Goal: Contribute content: Add original content to the website for others to see

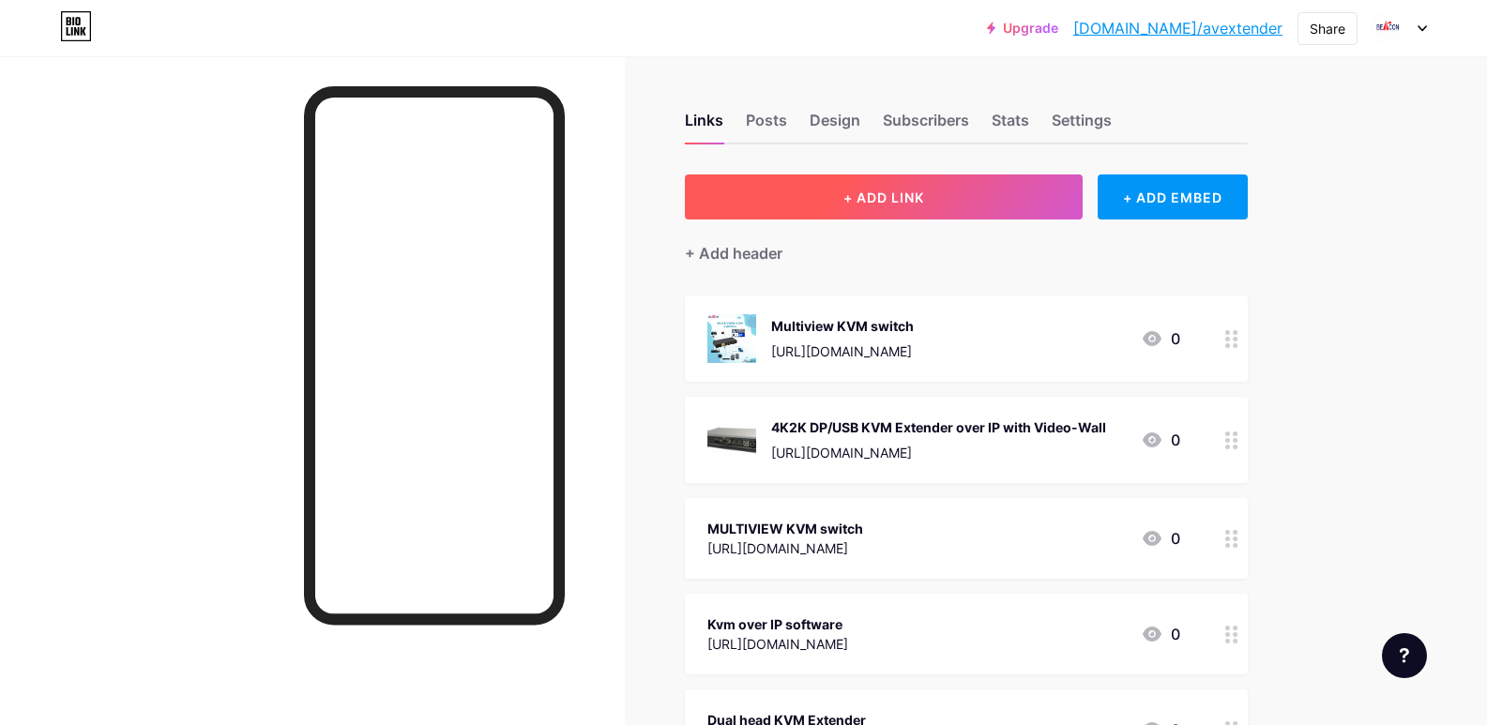
click at [920, 199] on span "+ ADD LINK" at bounding box center [884, 198] width 81 height 16
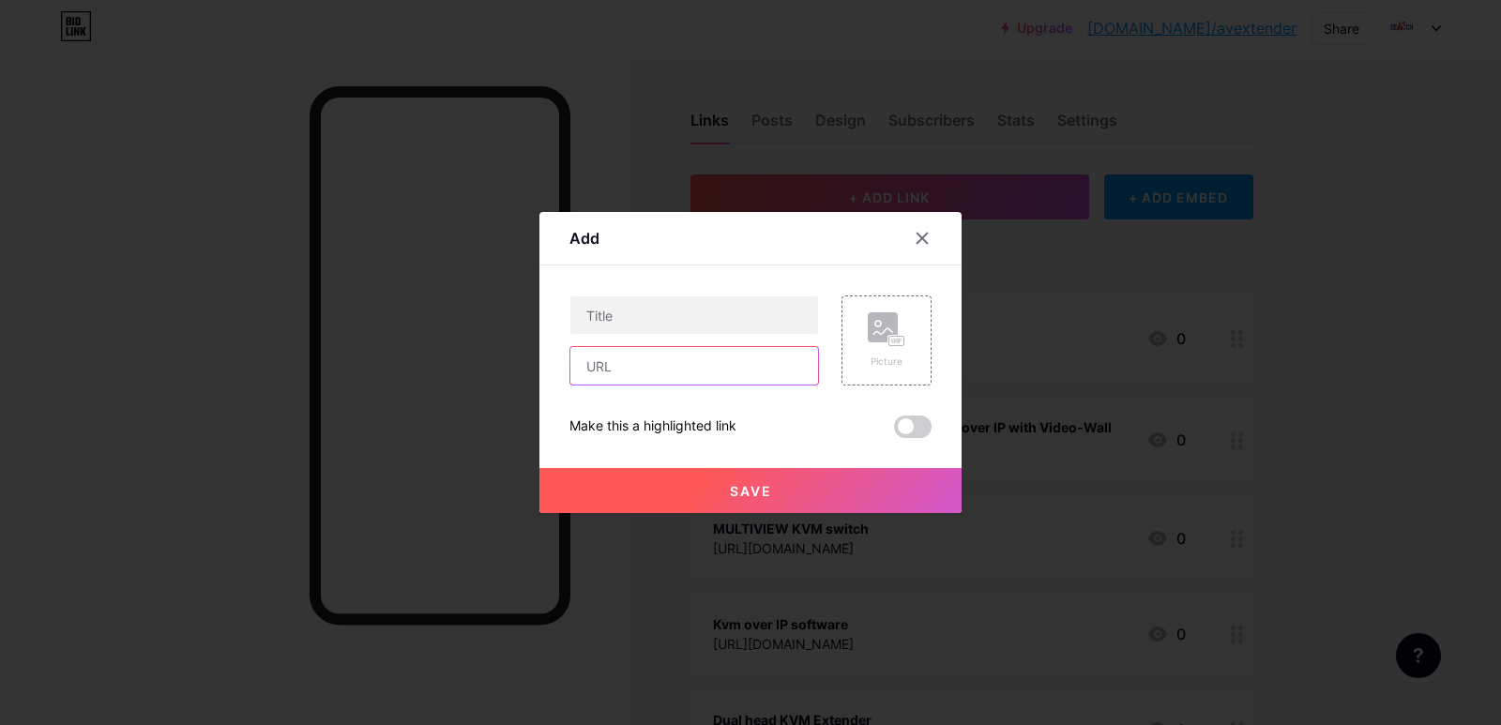
click at [596, 375] on input "text" at bounding box center [695, 366] width 248 height 38
paste input "[URL][DOMAIN_NAME]"
type input "[URL][DOMAIN_NAME]"
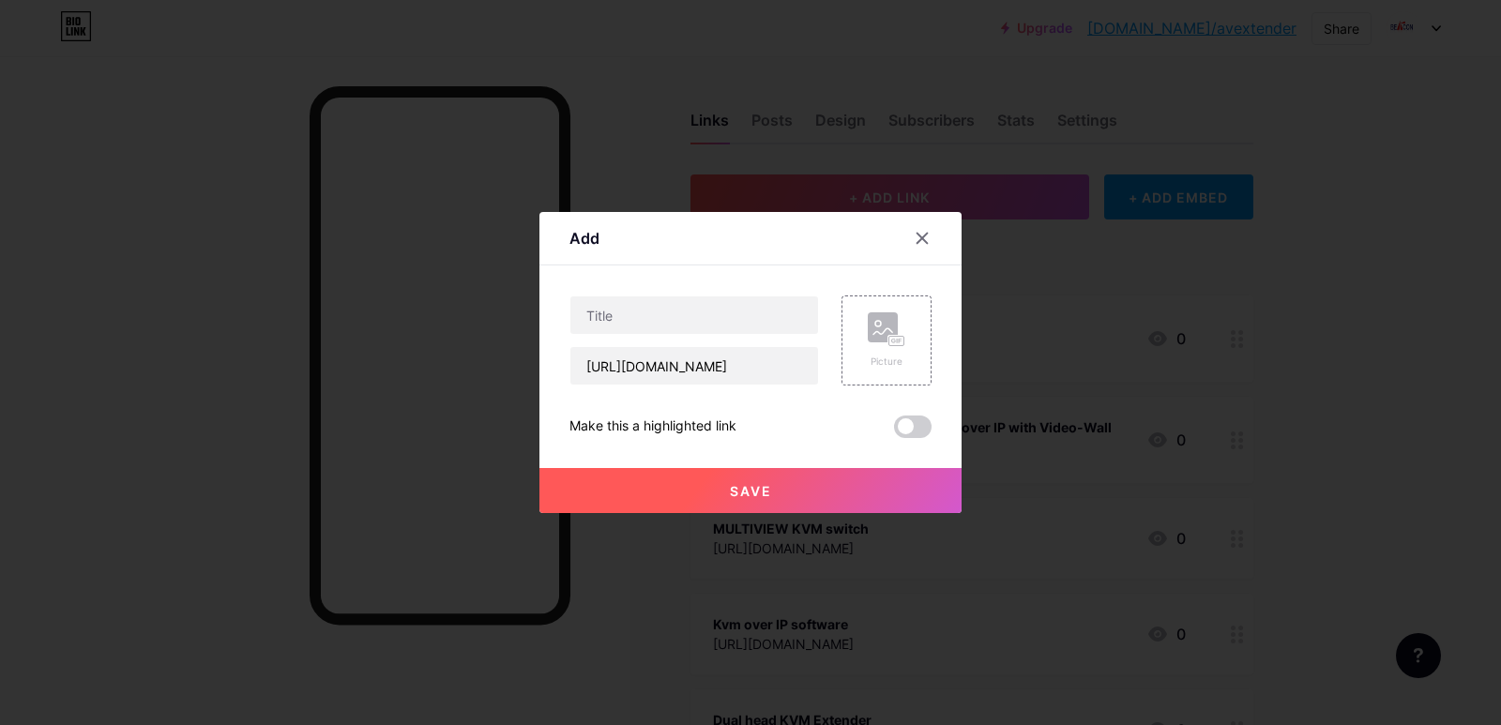
click at [638, 296] on div at bounding box center [695, 315] width 250 height 39
drag, startPoint x: 623, startPoint y: 315, endPoint x: 768, endPoint y: 409, distance: 172.3
click at [624, 317] on input "text" at bounding box center [695, 316] width 248 height 38
paste input "KVM Extender over IP"
type input "KVM Extender over IP"
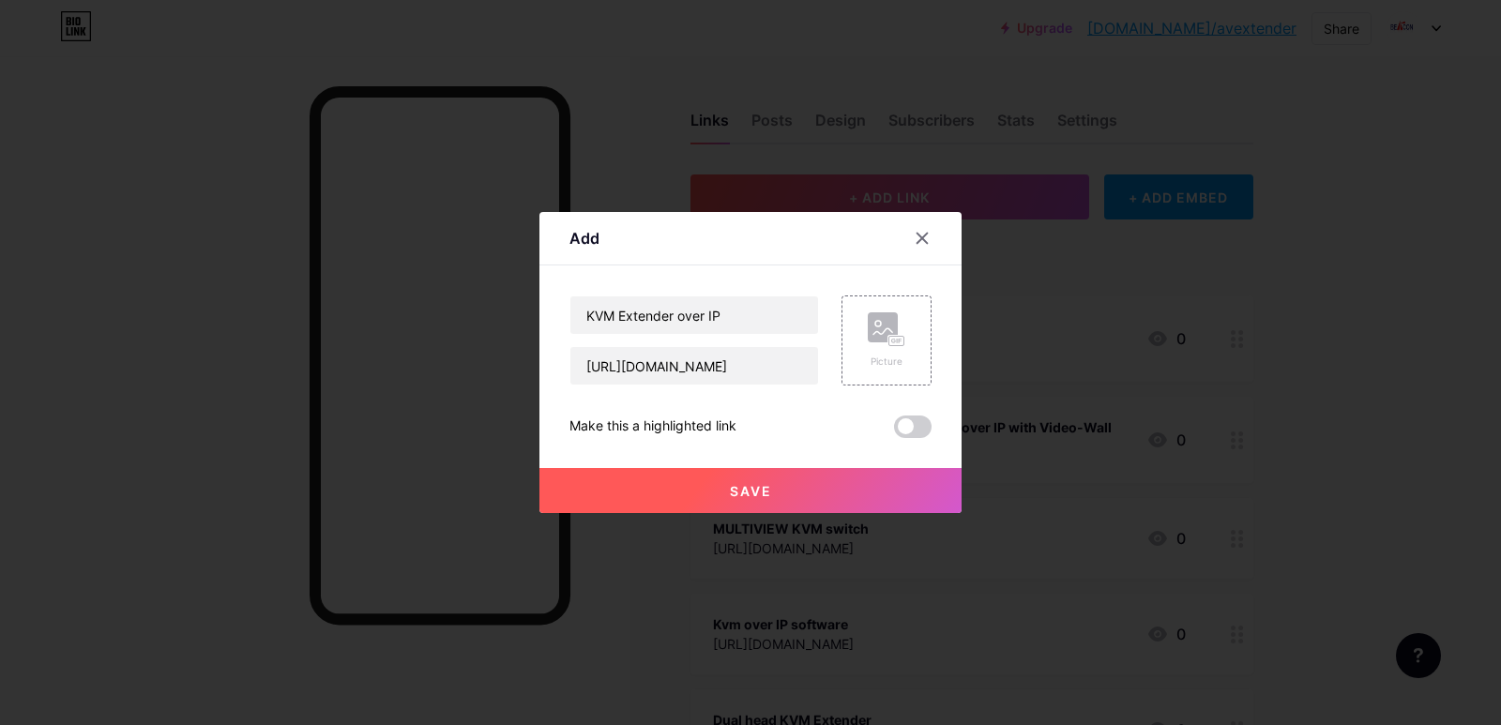
click at [754, 495] on span "Save" at bounding box center [751, 491] width 42 height 16
